Goal: Task Accomplishment & Management: Manage account settings

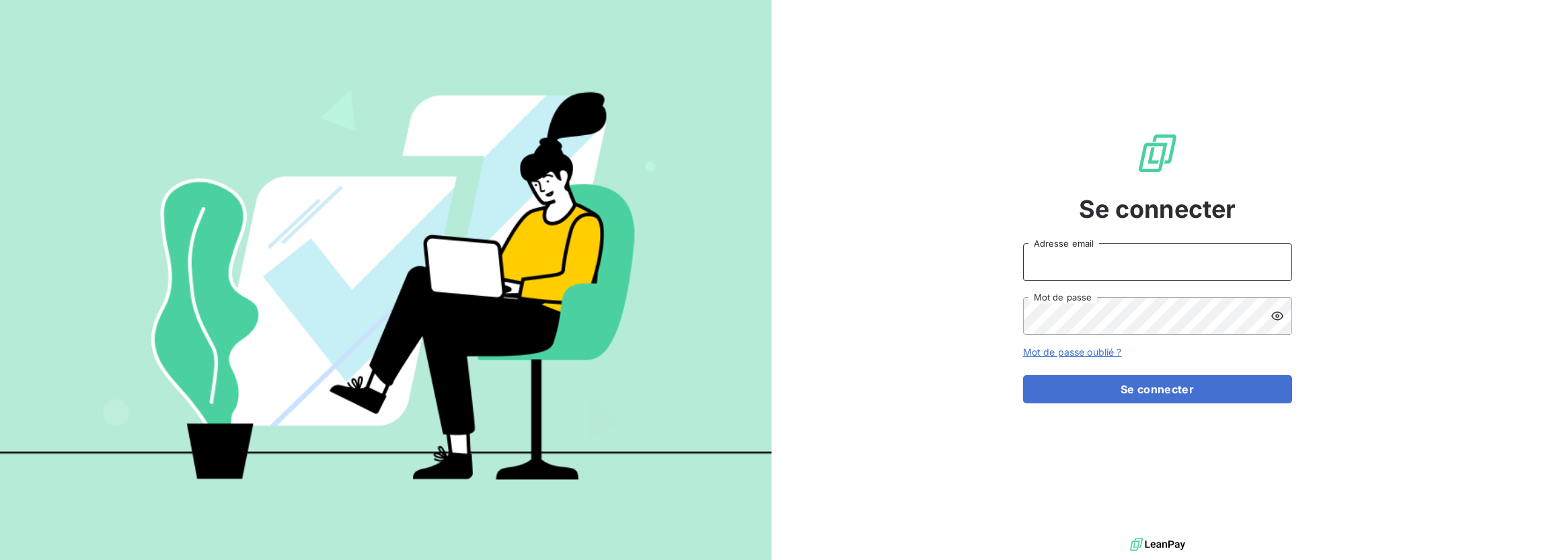
click at [1111, 271] on input "Adresse email" at bounding box center [1157, 262] width 269 height 38
type input "[EMAIL_ADDRESS][DOMAIN_NAME]"
click at [1023, 375] on button "Se connecter" at bounding box center [1157, 389] width 269 height 28
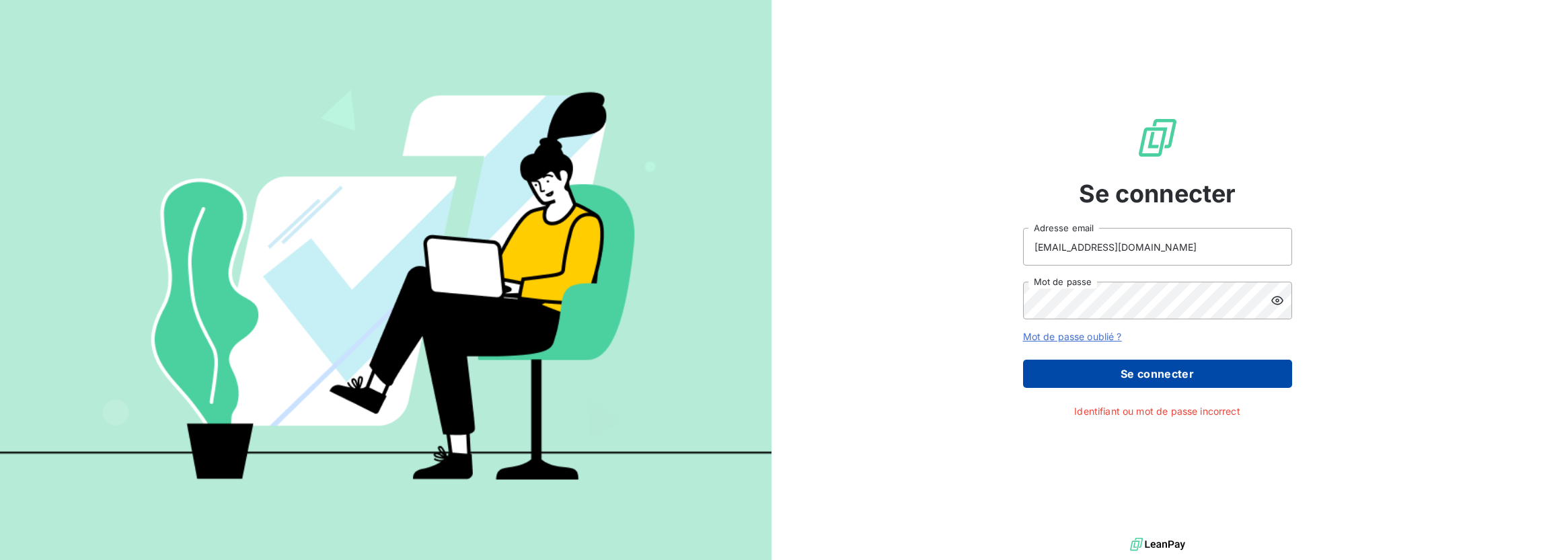
click at [1131, 368] on button "Se connecter" at bounding box center [1157, 374] width 269 height 28
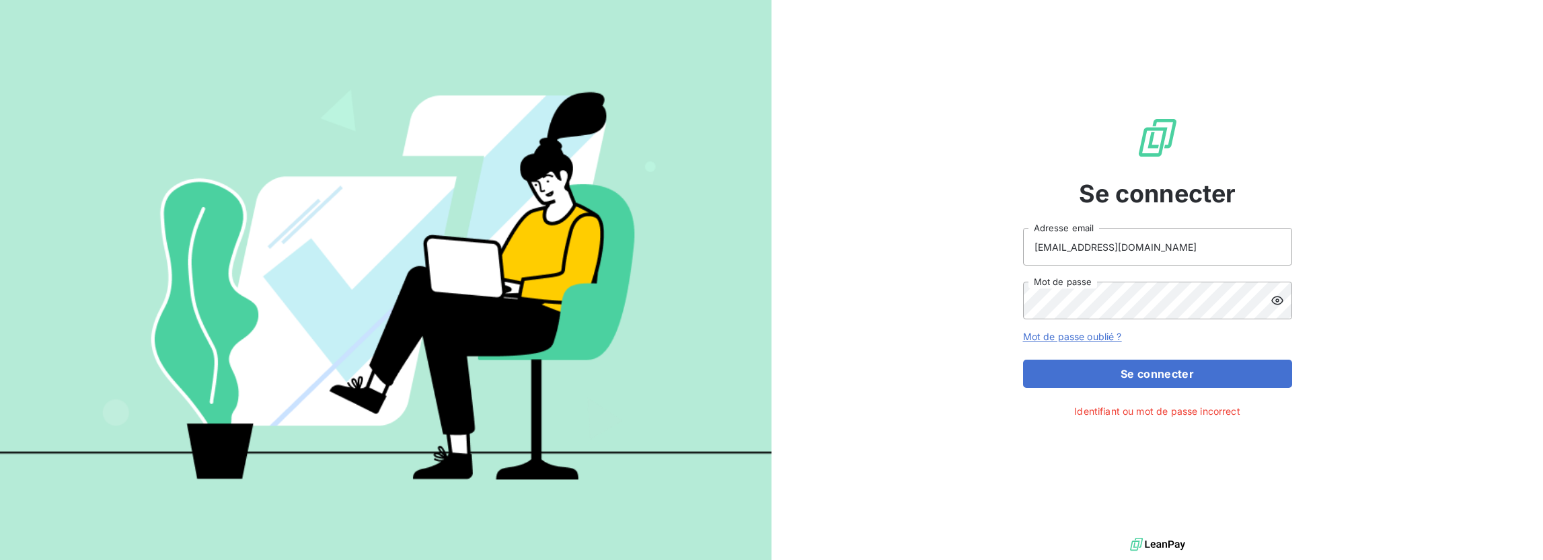
click at [1282, 299] on icon at bounding box center [1276, 300] width 13 height 13
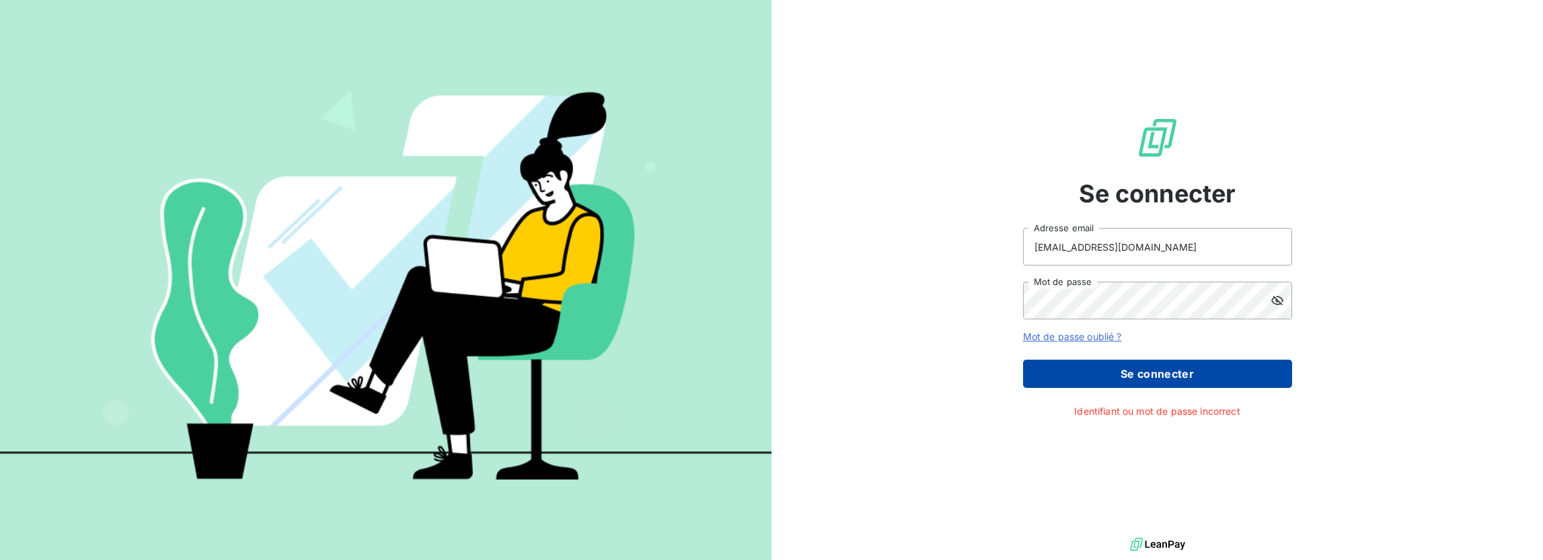
click at [1225, 375] on button "Se connecter" at bounding box center [1157, 374] width 269 height 28
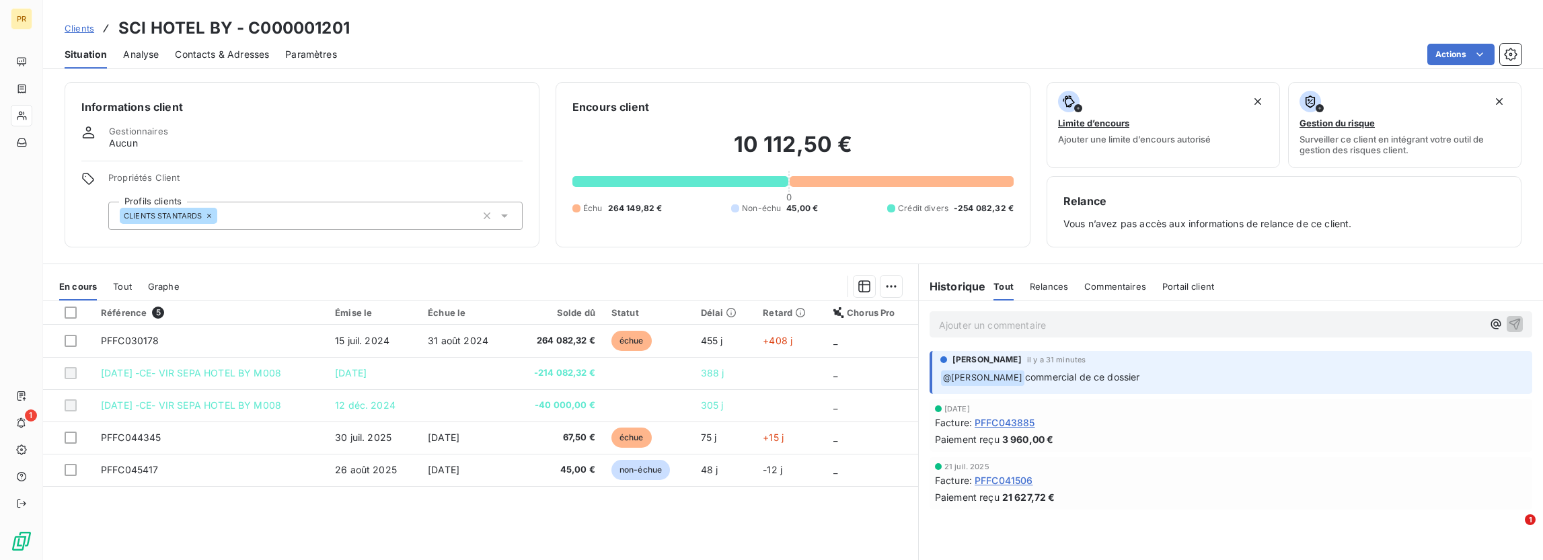
click at [506, 216] on icon at bounding box center [504, 215] width 13 height 13
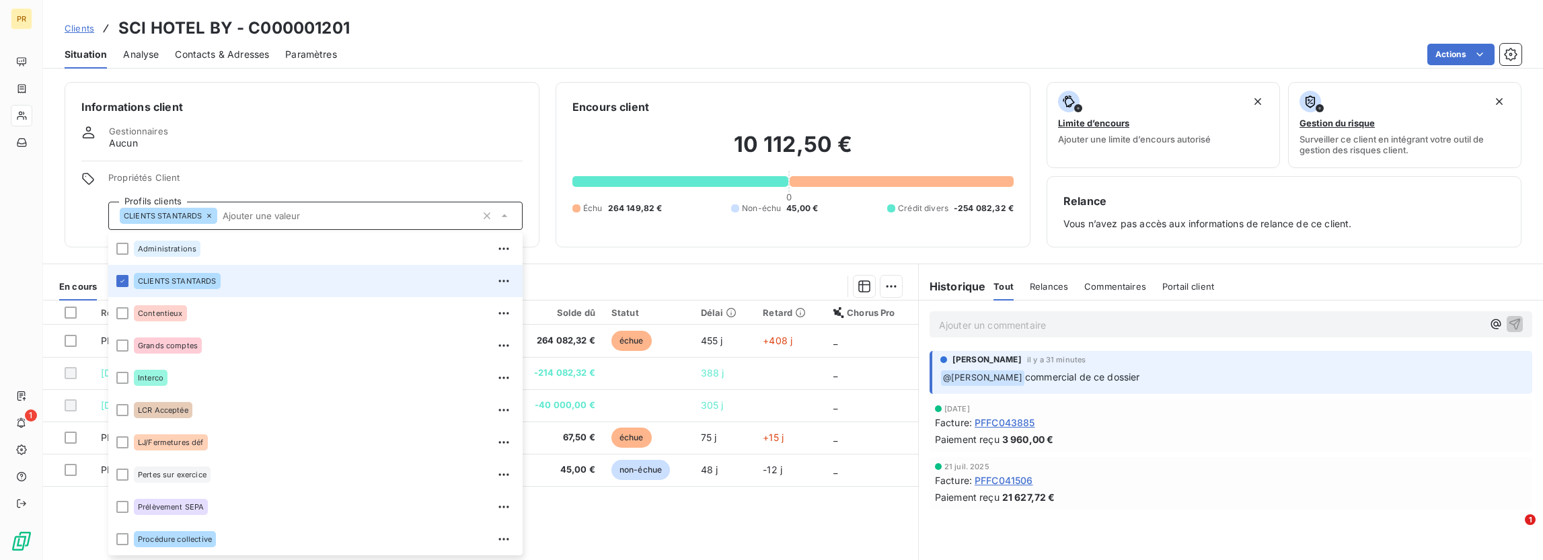
click at [506, 216] on icon at bounding box center [504, 215] width 13 height 13
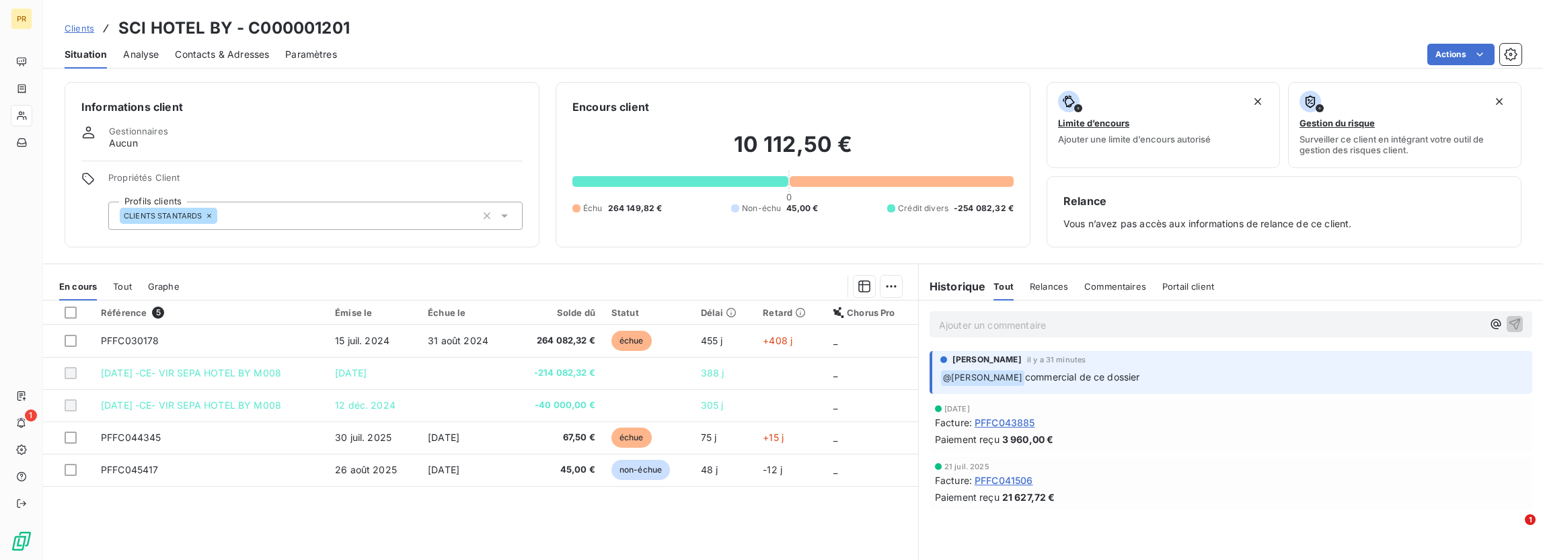
click at [167, 28] on h3 "SCI HOTEL BY - C000001201" at bounding box center [233, 28] width 231 height 24
click at [237, 57] on span "Contacts & Adresses" at bounding box center [222, 54] width 94 height 13
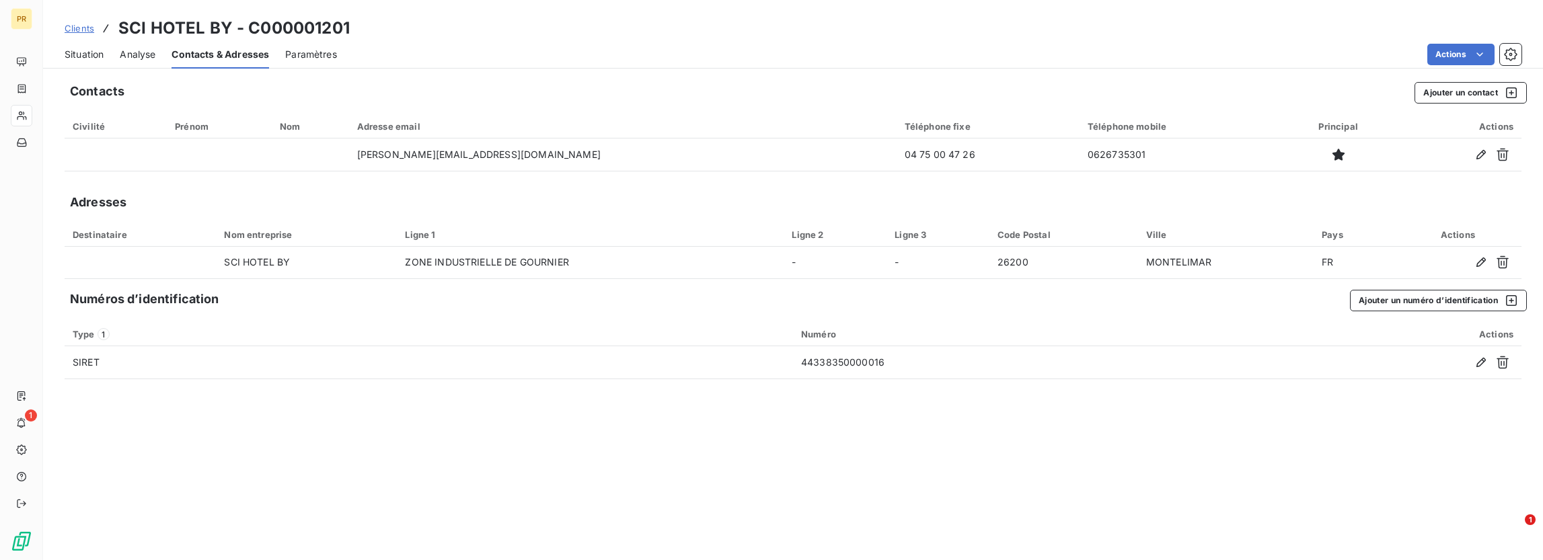
click at [148, 53] on span "Analyse" at bounding box center [138, 54] width 36 height 13
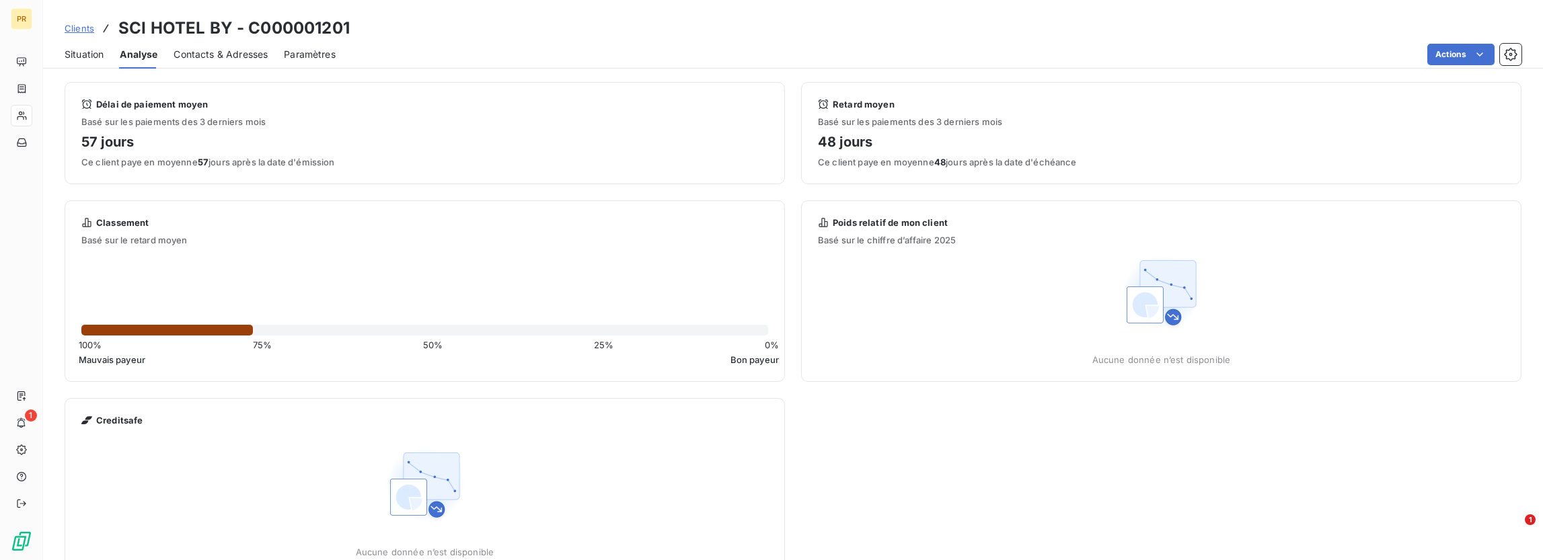
click at [99, 53] on span "Situation" at bounding box center [84, 54] width 39 height 13
